Goal: Check status: Check status

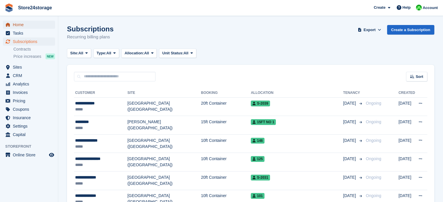
click at [36, 23] on span "Home" at bounding box center [30, 25] width 35 height 8
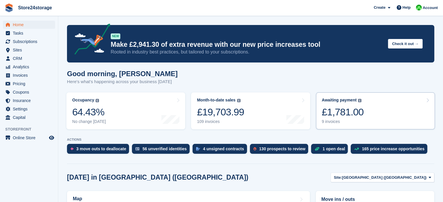
click at [340, 108] on div "£1,781.00" at bounding box center [343, 112] width 42 height 12
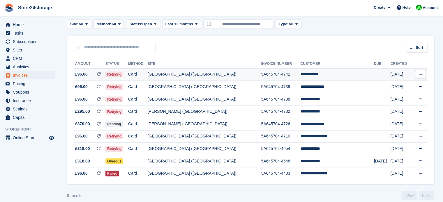
scroll to position [36, 0]
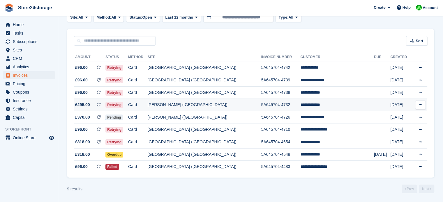
click at [419, 104] on icon at bounding box center [420, 105] width 3 height 4
click at [384, 124] on p "View on Stripe" at bounding box center [398, 124] width 51 height 9
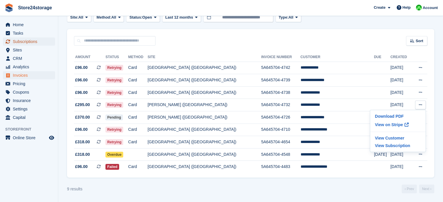
click at [38, 43] on span "Subscriptions" at bounding box center [30, 42] width 35 height 8
